Goal: Information Seeking & Learning: Learn about a topic

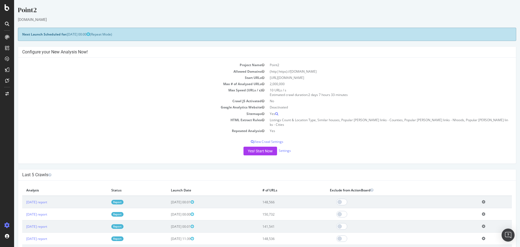
click at [43, 195] on td "[DATE] report" at bounding box center [64, 201] width 85 height 12
click at [45, 200] on td "[DATE] report" at bounding box center [64, 201] width 85 height 12
click at [46, 200] on link "[DATE] report" at bounding box center [36, 202] width 21 height 5
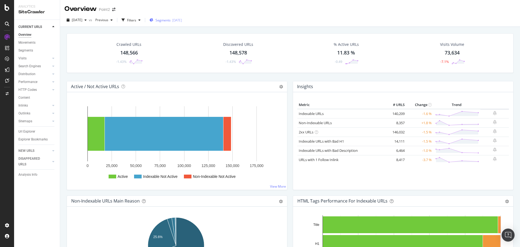
click at [165, 19] on span "Segments" at bounding box center [162, 20] width 15 height 5
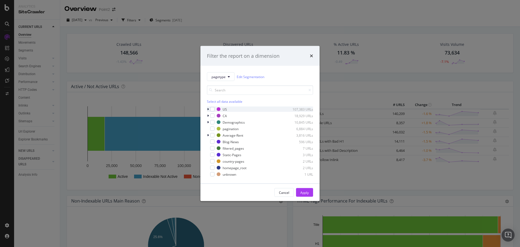
click at [208, 109] on icon "modal" at bounding box center [208, 108] width 2 height 3
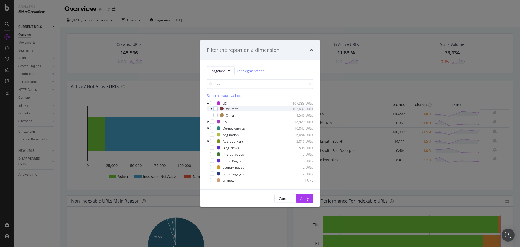
click at [209, 107] on div "for-rent 102,837 URLs" at bounding box center [260, 108] width 106 height 5
